Goal: Information Seeking & Learning: Learn about a topic

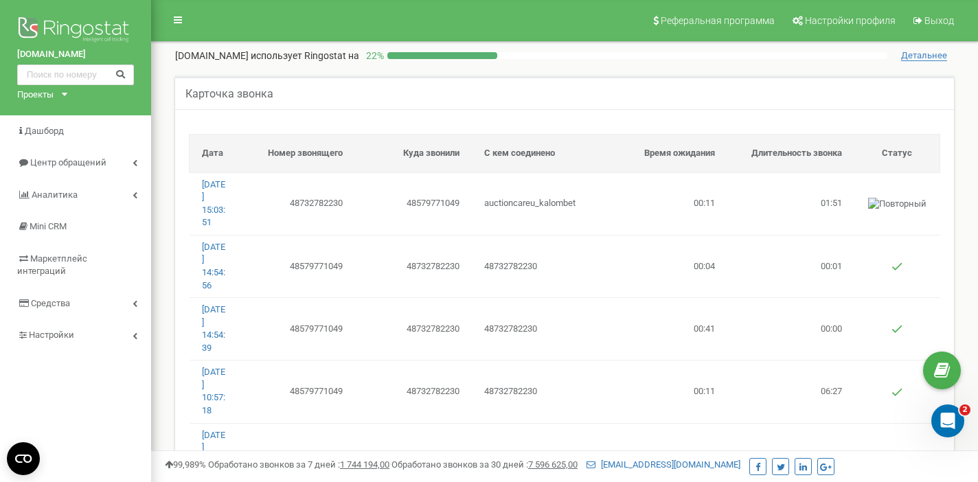
click at [926, 56] on span "Детальнее" at bounding box center [924, 55] width 46 height 11
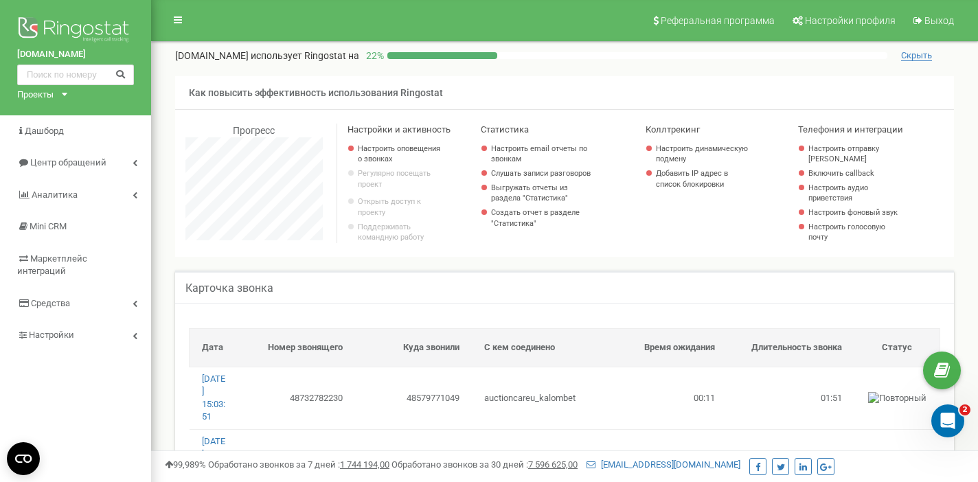
scroll to position [3432, 827]
click at [914, 53] on span "Скрыть" at bounding box center [916, 55] width 31 height 11
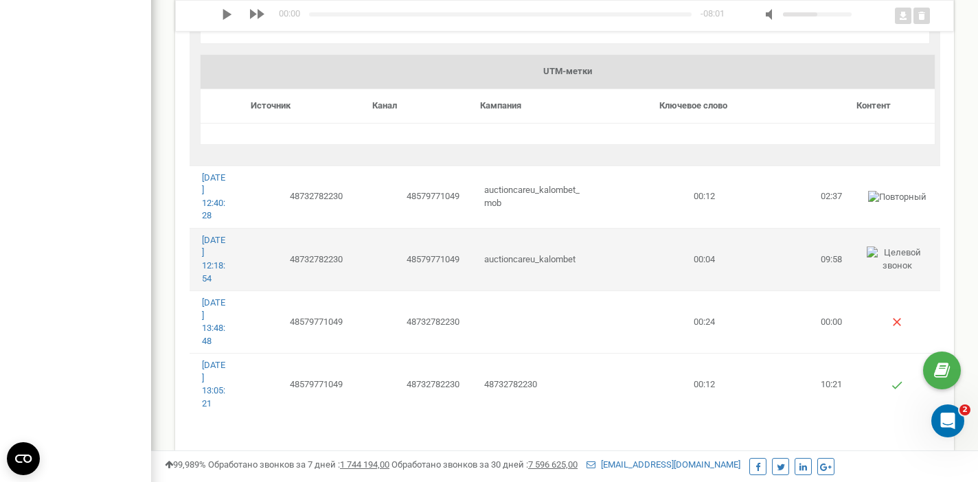
scroll to position [2682, 0]
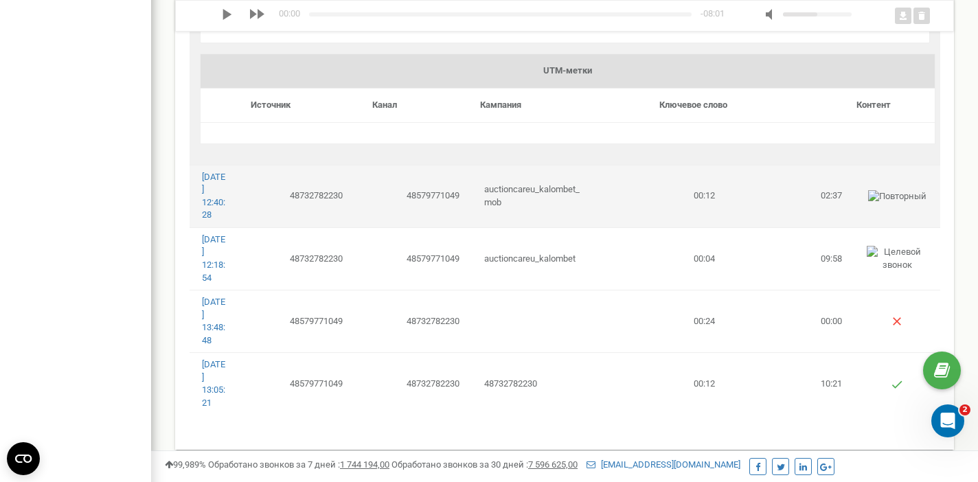
click at [874, 190] on img at bounding box center [897, 196] width 58 height 13
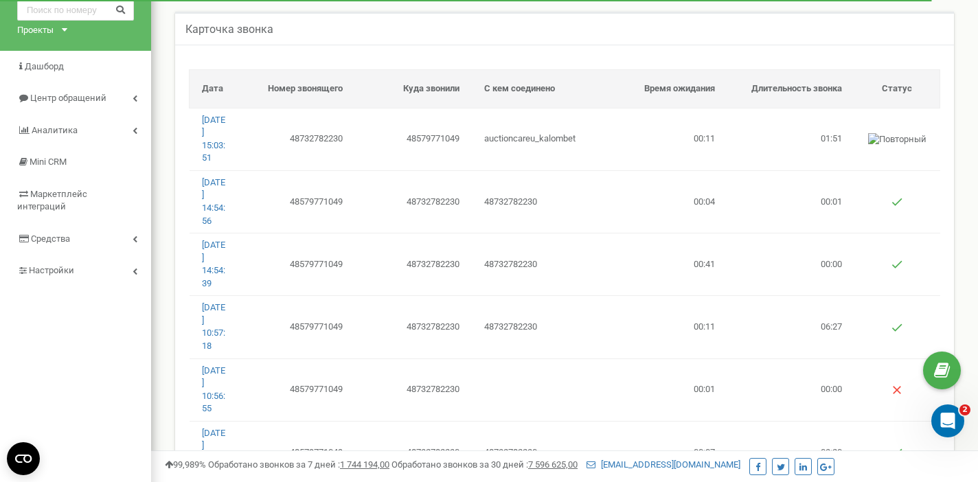
scroll to position [0, 0]
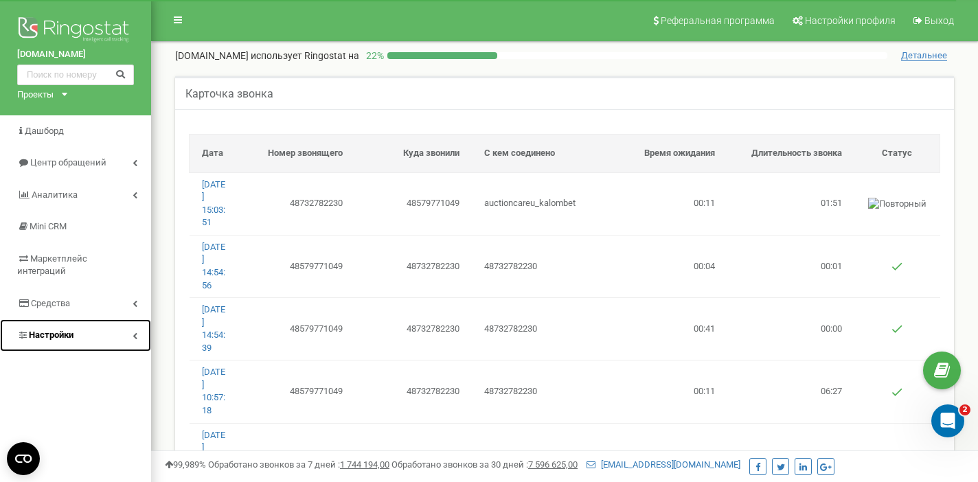
click at [47, 330] on span "Настройки" at bounding box center [51, 335] width 45 height 10
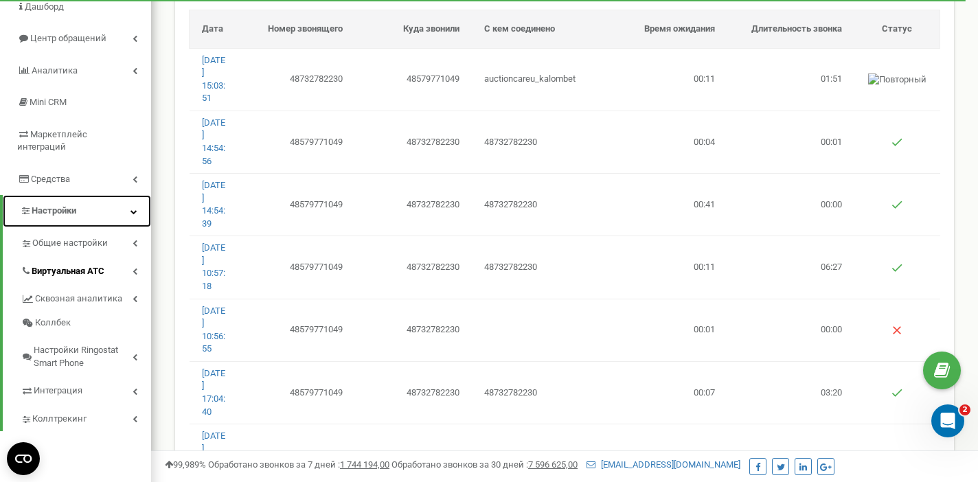
scroll to position [129, 0]
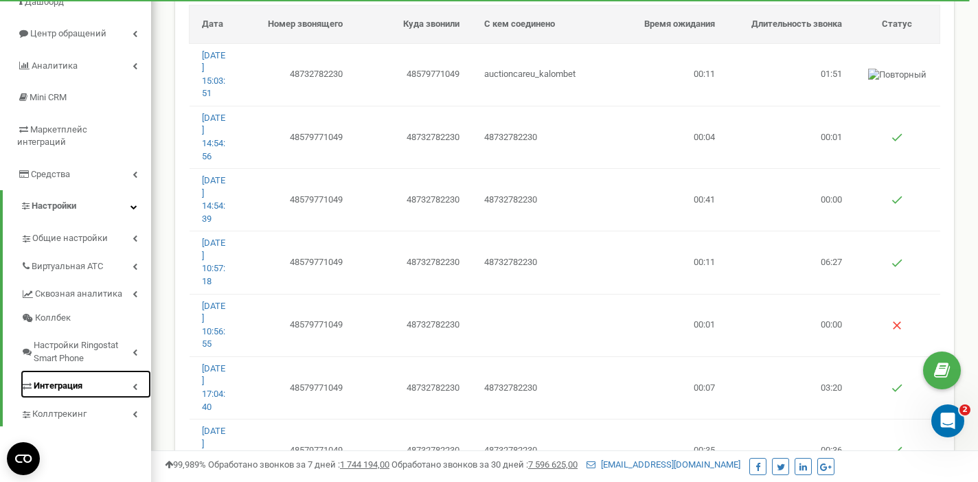
click at [60, 380] on span "Интеграция" at bounding box center [58, 386] width 49 height 13
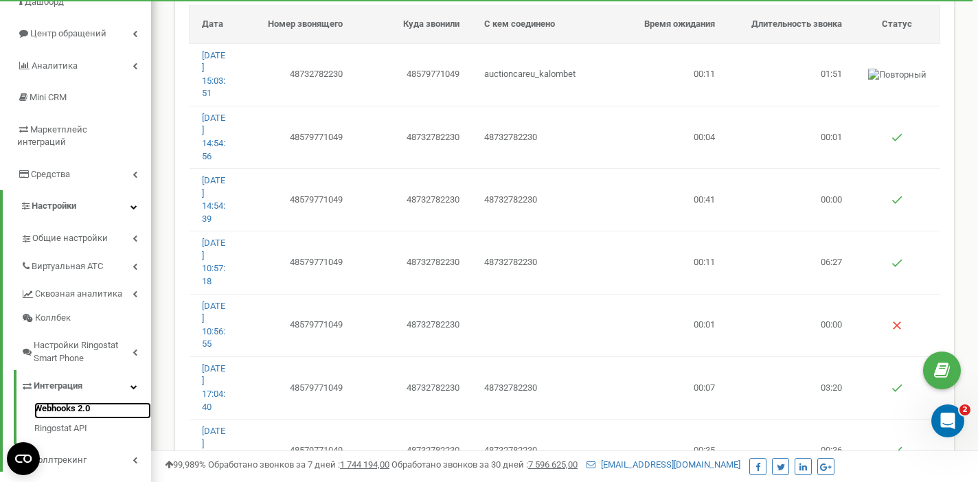
click at [67, 402] on link "Webhooks 2.0" at bounding box center [92, 410] width 117 height 16
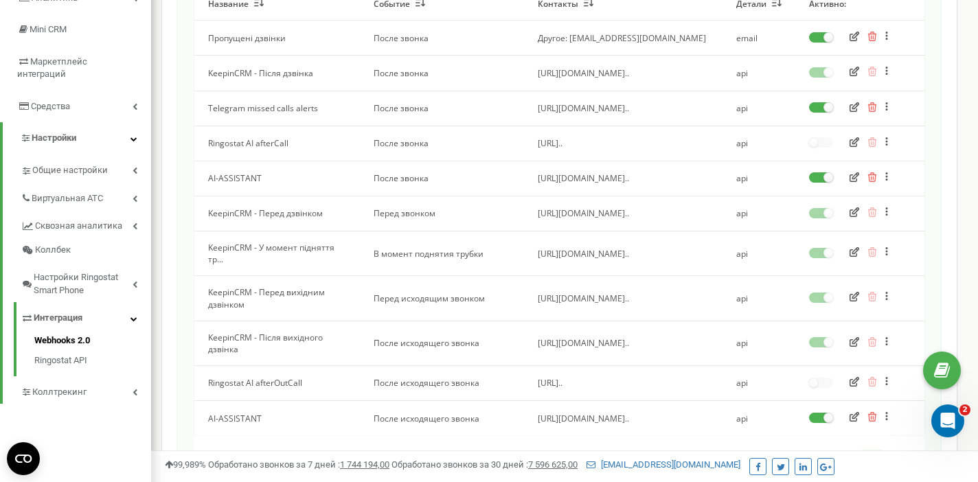
scroll to position [192, 0]
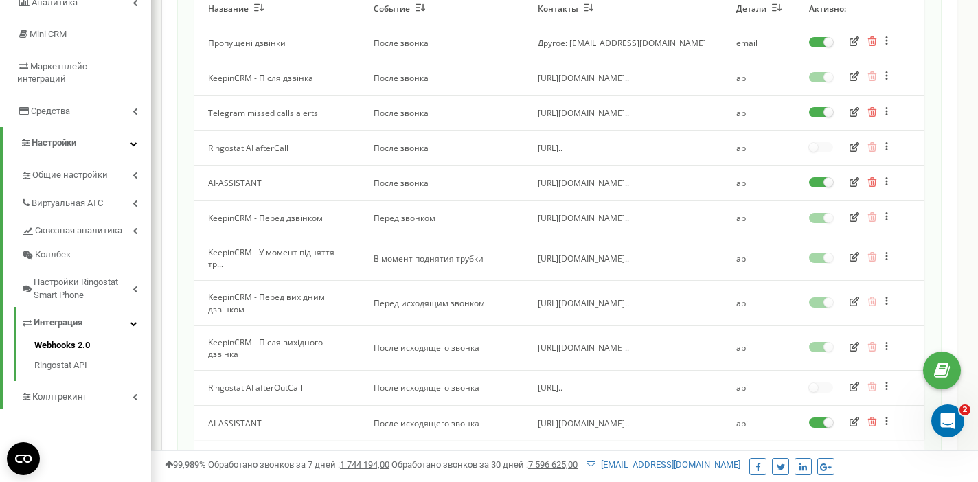
click at [855, 181] on icon "button" at bounding box center [854, 182] width 10 height 10
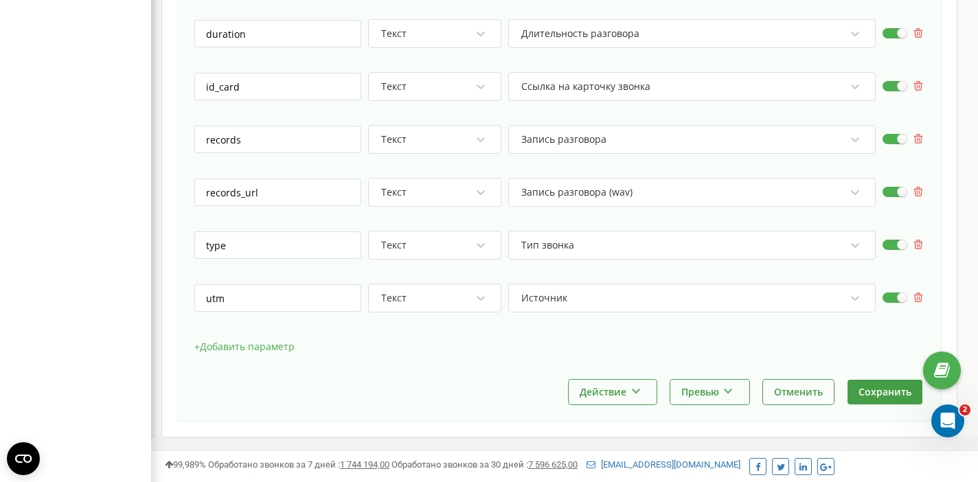
scroll to position [955, 0]
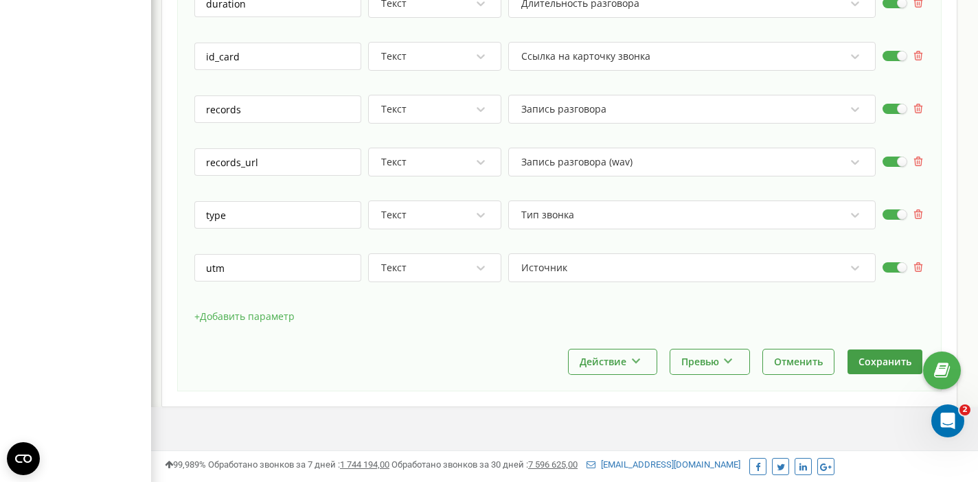
click at [241, 306] on button "+ Добавить параметр" at bounding box center [244, 316] width 100 height 21
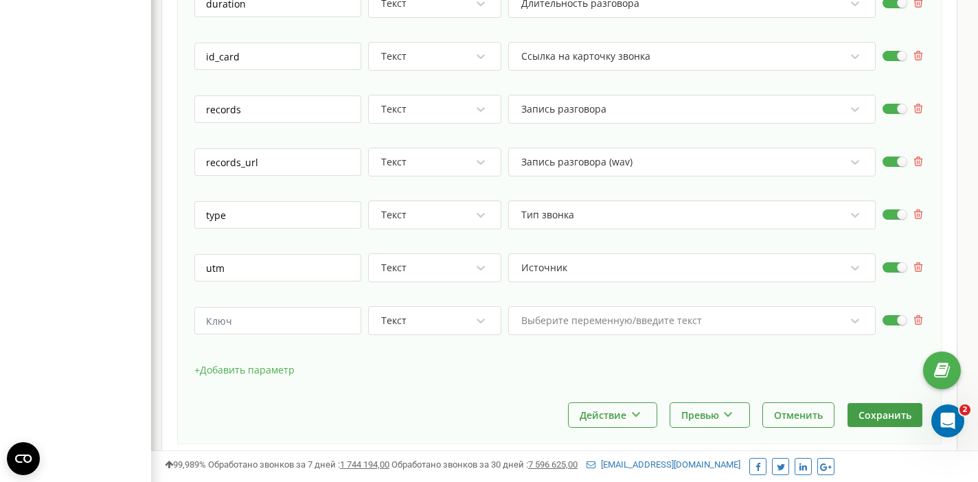
click at [242, 360] on button "+ Добавить параметр" at bounding box center [244, 370] width 100 height 21
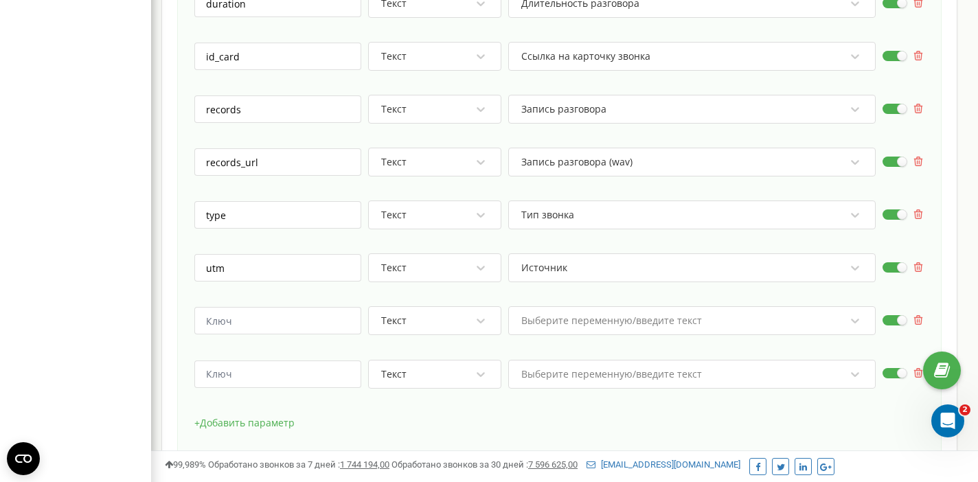
click at [240, 413] on button "+ Добавить параметр" at bounding box center [244, 423] width 100 height 21
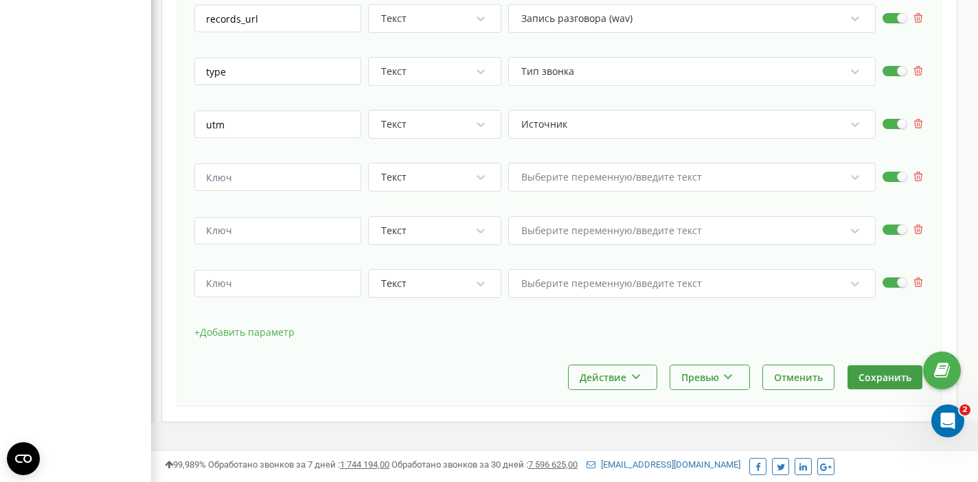
scroll to position [1114, 0]
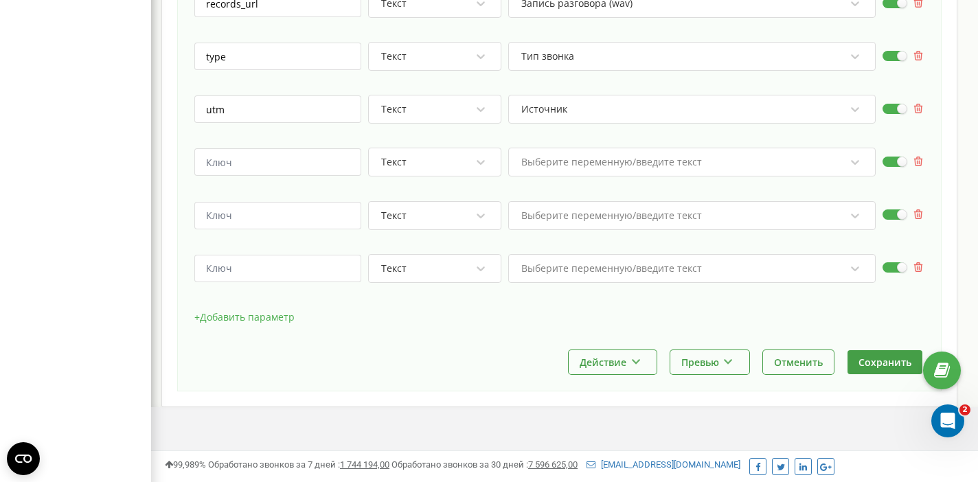
click at [249, 307] on button "+ Добавить параметр" at bounding box center [244, 317] width 100 height 21
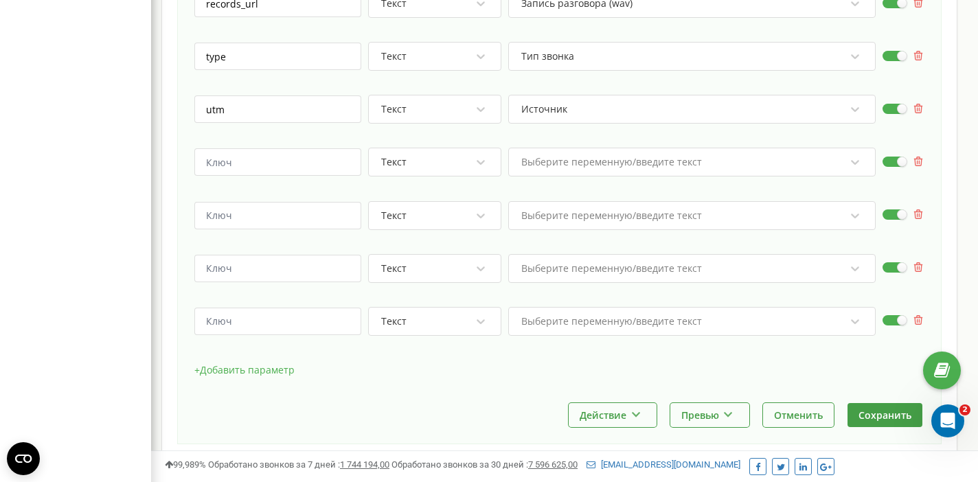
click at [243, 360] on button "+ Добавить параметр" at bounding box center [244, 370] width 100 height 21
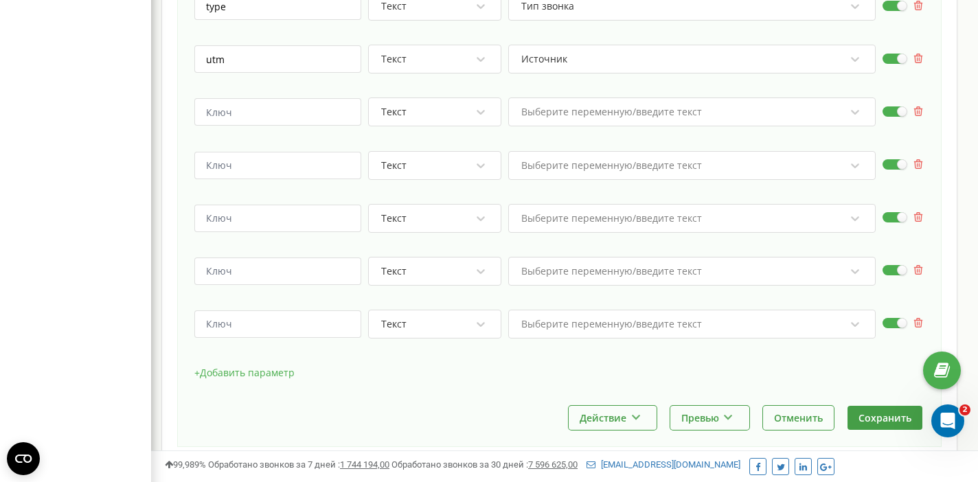
scroll to position [1167, 0]
click at [851, 102] on icon at bounding box center [855, 109] width 14 height 14
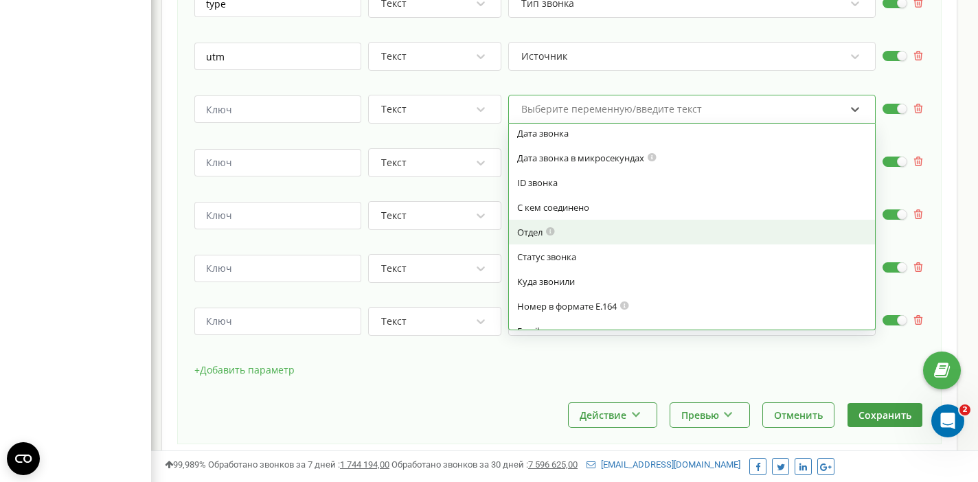
scroll to position [242, 0]
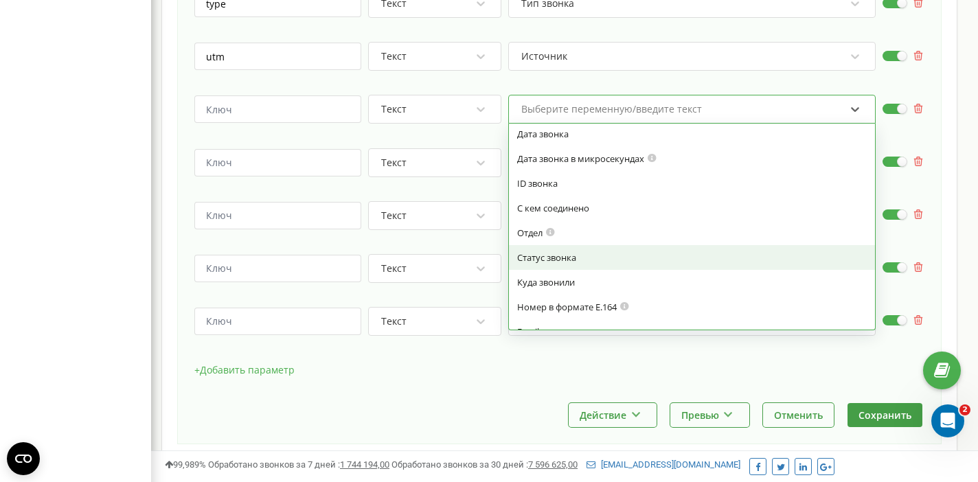
click at [572, 251] on div "Статус звонка" at bounding box center [692, 257] width 350 height 12
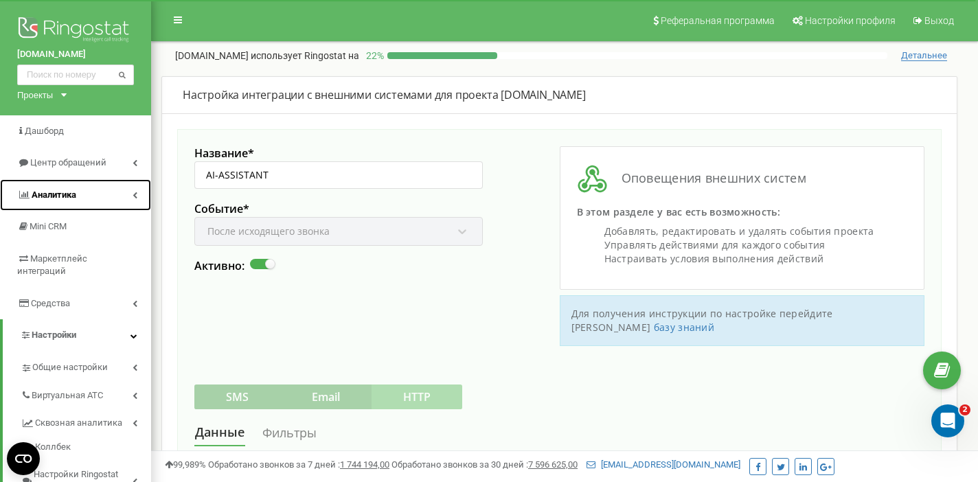
click at [102, 194] on link "Аналитика" at bounding box center [75, 195] width 151 height 32
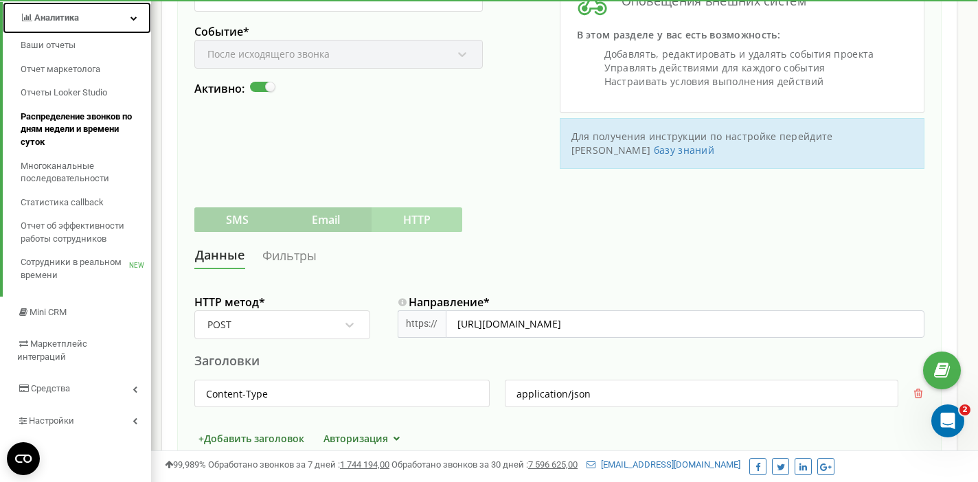
scroll to position [189, 0]
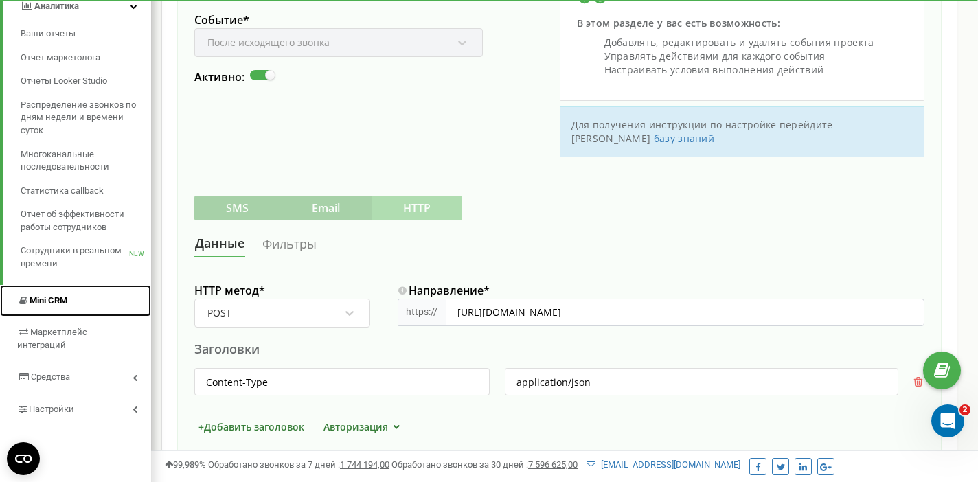
click at [47, 296] on span "Mini CRM" at bounding box center [49, 300] width 38 height 10
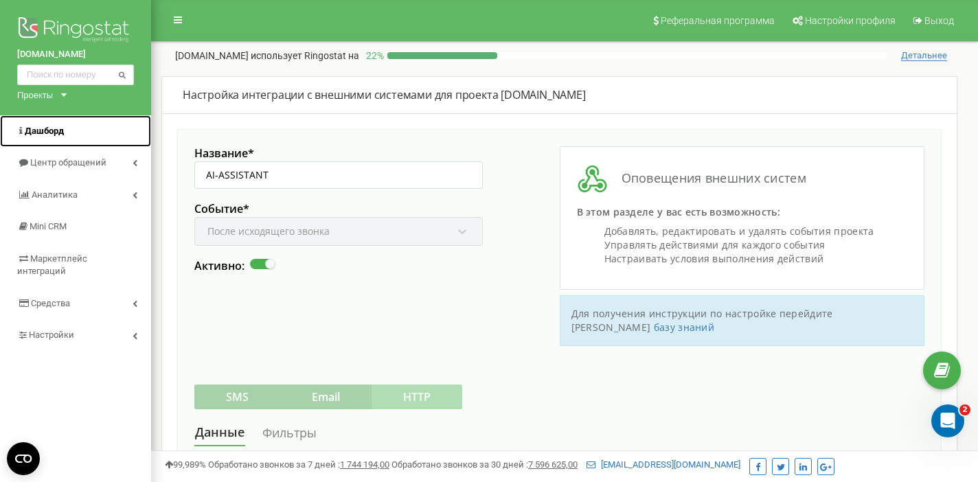
click at [41, 127] on span "Дашборд" at bounding box center [44, 131] width 39 height 10
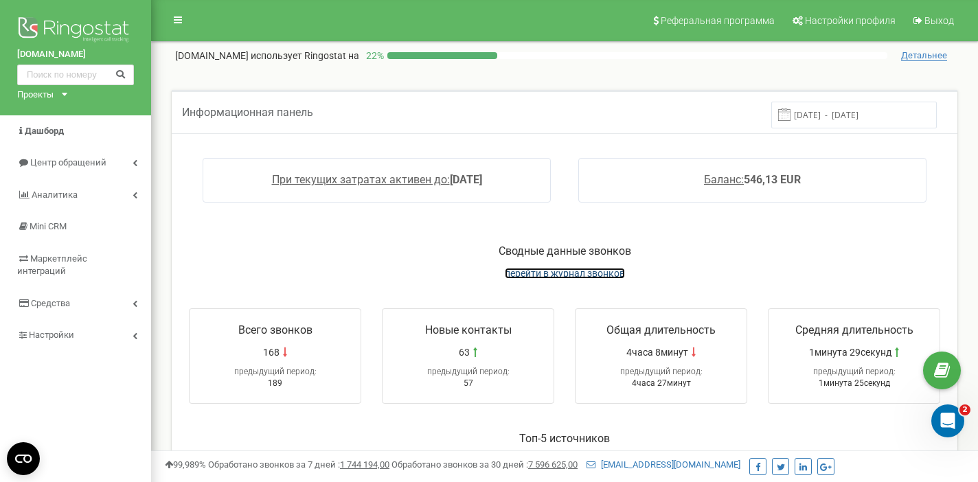
click at [567, 273] on span "перейти в журнал звонков" at bounding box center [565, 273] width 120 height 11
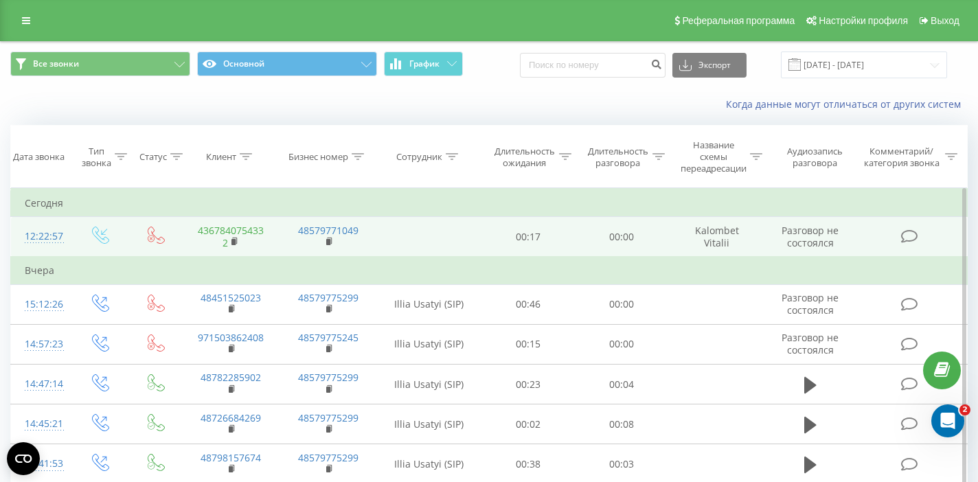
click at [231, 228] on link "4367840754332" at bounding box center [231, 236] width 66 height 25
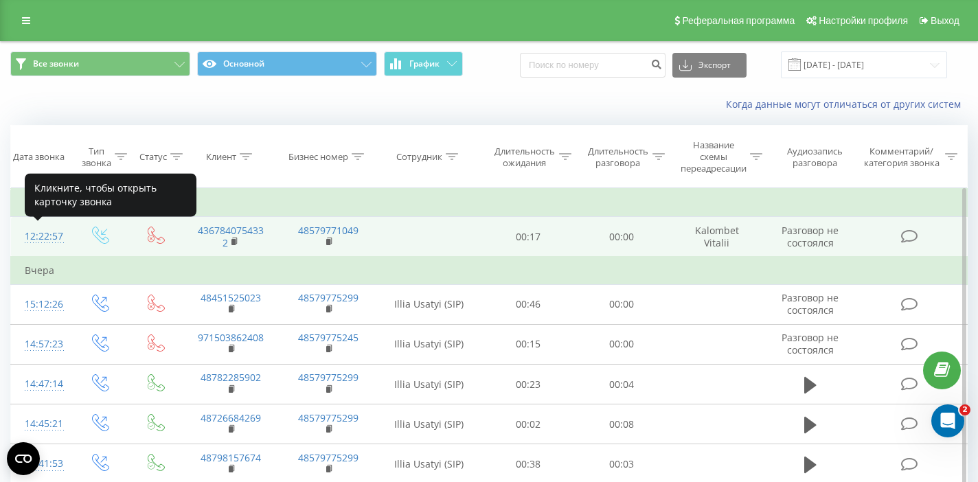
click at [39, 236] on div "12:22:57" at bounding box center [41, 236] width 32 height 27
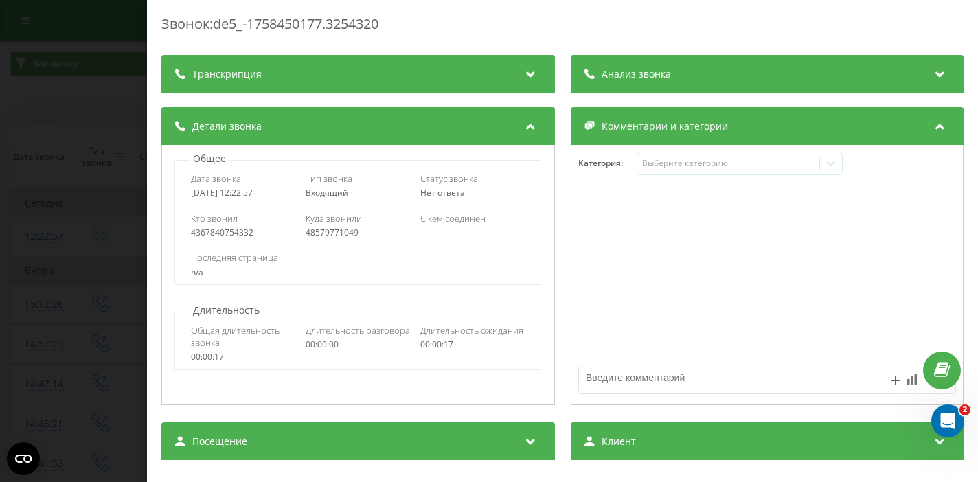
click at [940, 69] on icon at bounding box center [939, 72] width 16 height 14
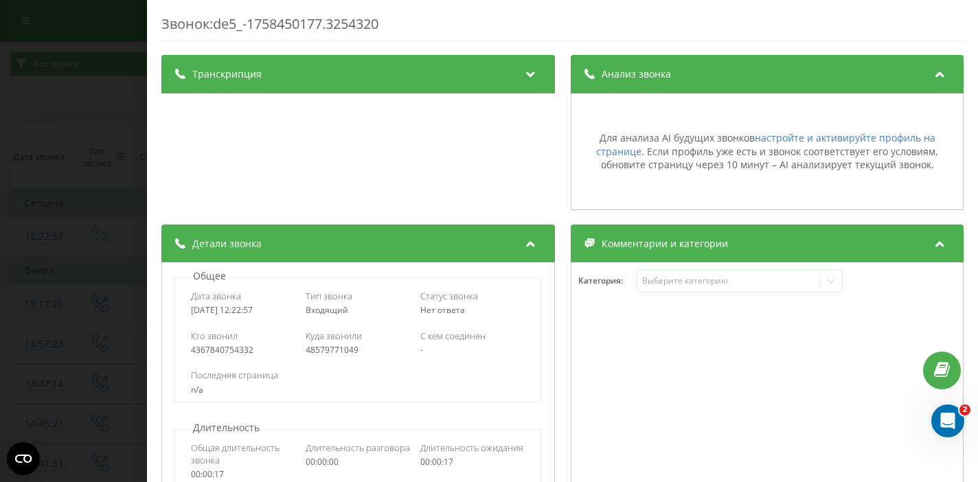
click at [525, 76] on icon at bounding box center [530, 72] width 16 height 14
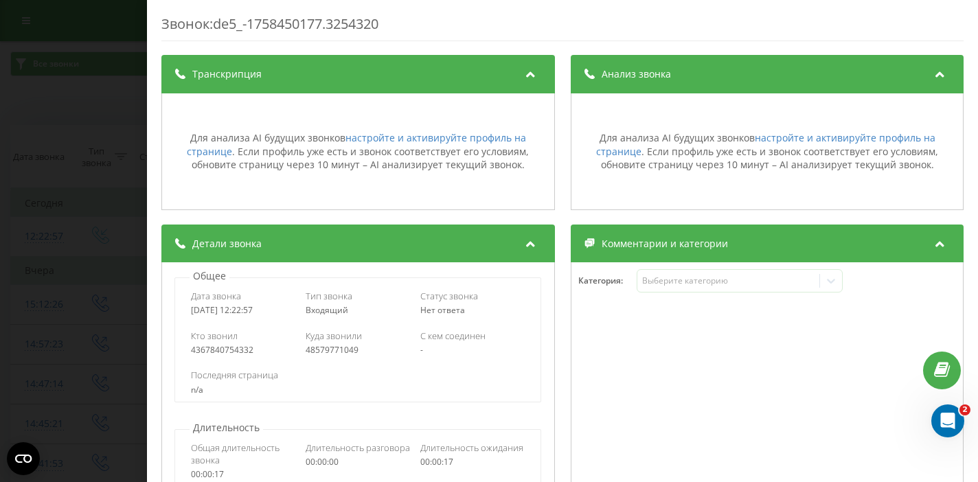
click at [534, 71] on icon at bounding box center [530, 72] width 16 height 14
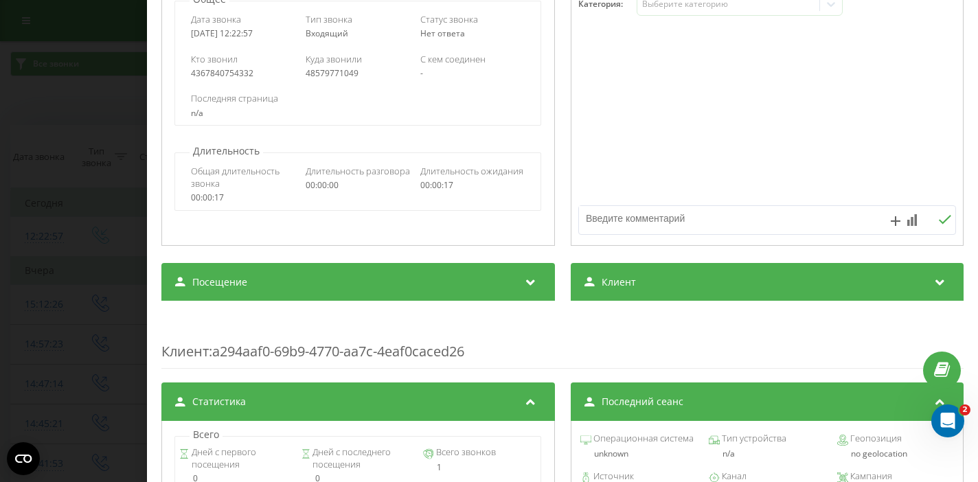
scroll to position [285, 0]
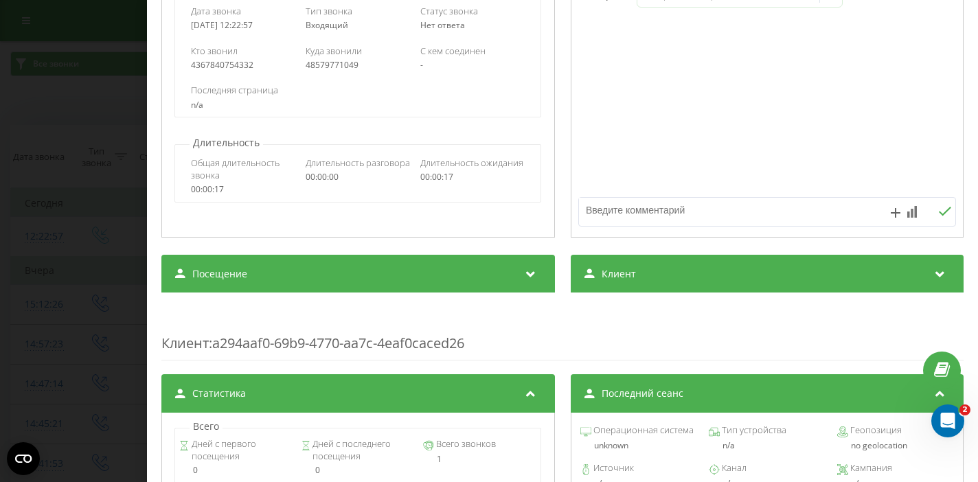
click at [941, 274] on icon at bounding box center [939, 272] width 16 height 14
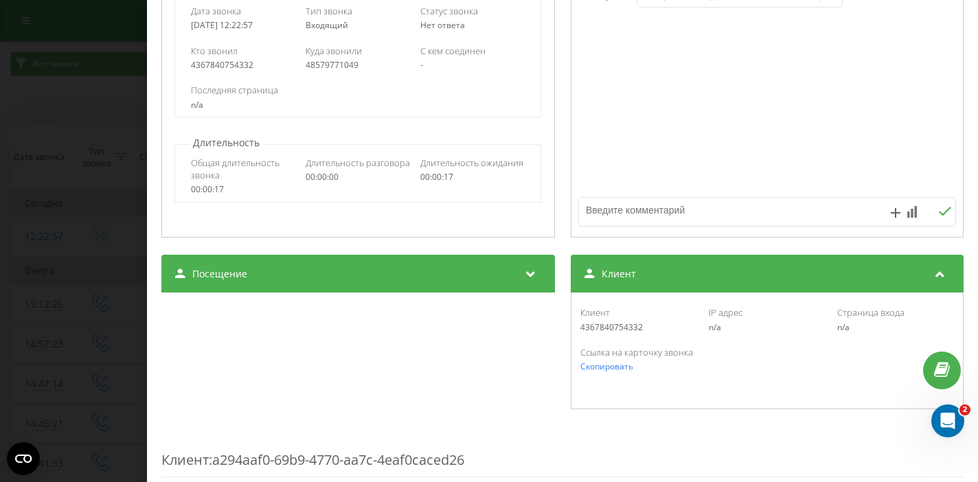
click at [937, 273] on icon at bounding box center [939, 272] width 16 height 14
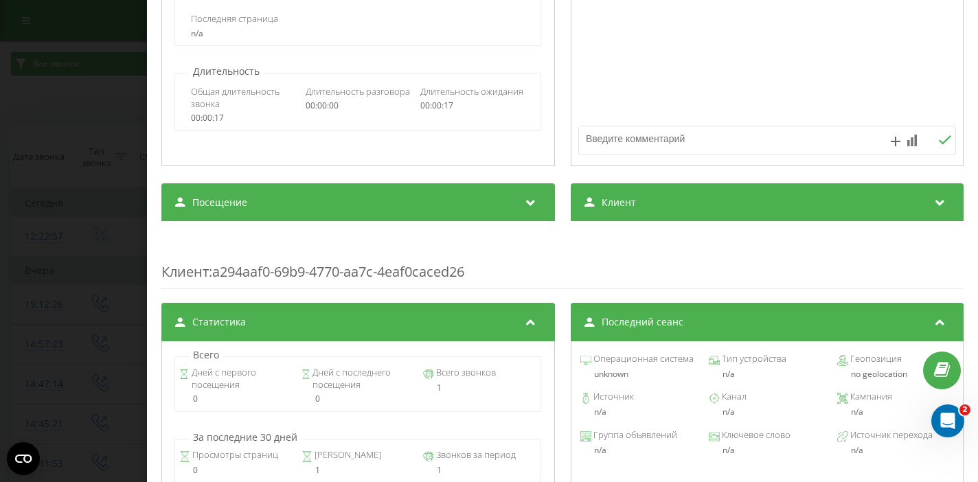
scroll to position [372, 0]
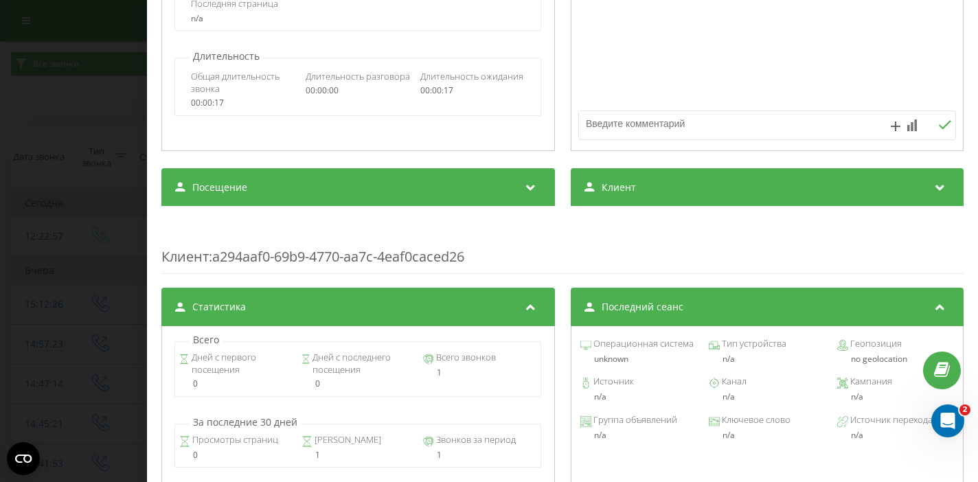
click at [529, 184] on icon at bounding box center [530, 186] width 16 height 14
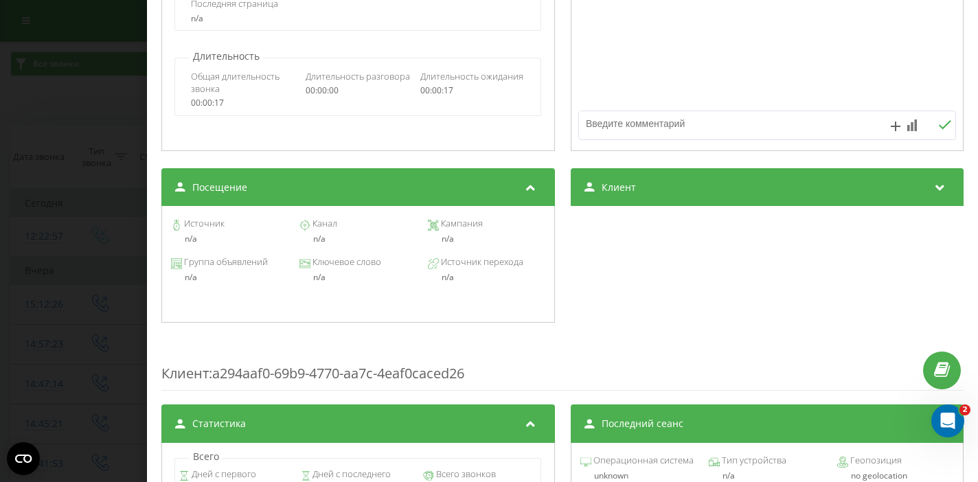
click at [526, 187] on icon at bounding box center [530, 186] width 16 height 14
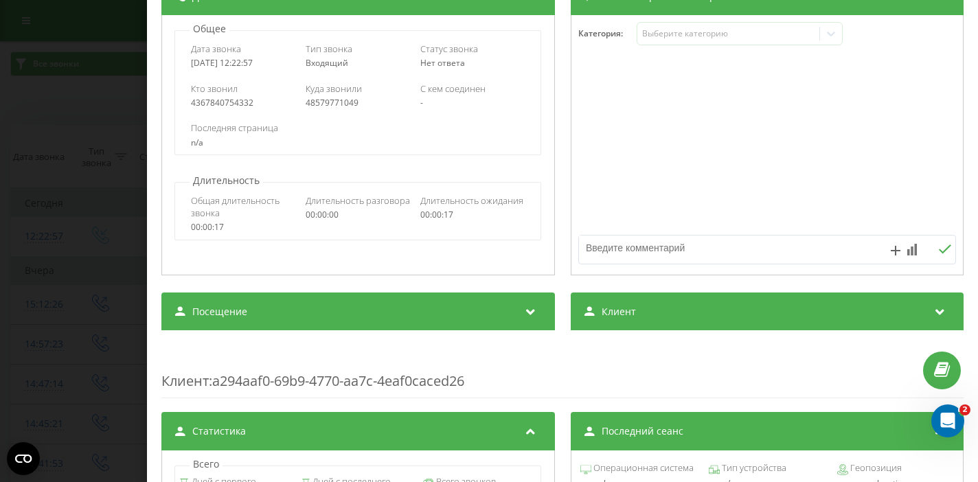
scroll to position [0, 0]
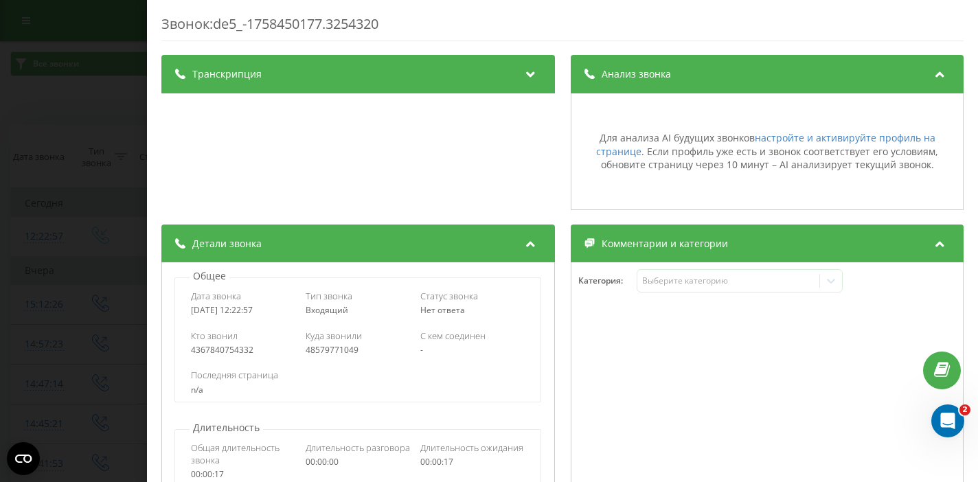
click at [114, 56] on div "Звонок : de5_-1758450177.3254320 Транскрипция Для анализа AI будущих звонков на…" at bounding box center [489, 241] width 978 height 482
